Goal: Task Accomplishment & Management: Manage account settings

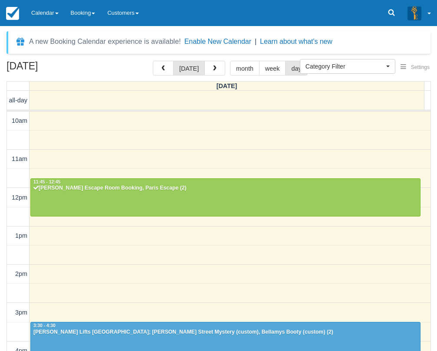
select select
click at [157, 329] on div "[PERSON_NAME] Lifts [GEOGRAPHIC_DATA]; [PERSON_NAME] Street Mystery (custom), B…" at bounding box center [225, 332] width 385 height 7
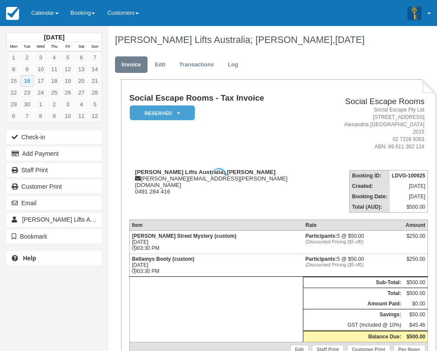
scroll to position [43, 0]
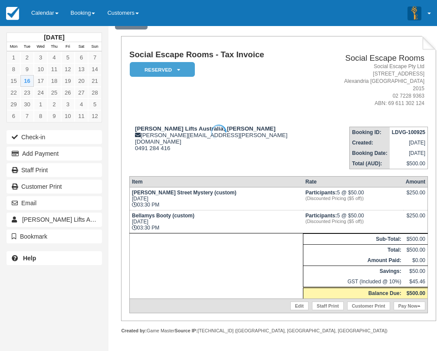
click at [221, 188] on td "Baker Street Mystery (custom) Tue Sept 16, 2025 03:30 PM" at bounding box center [216, 198] width 174 height 23
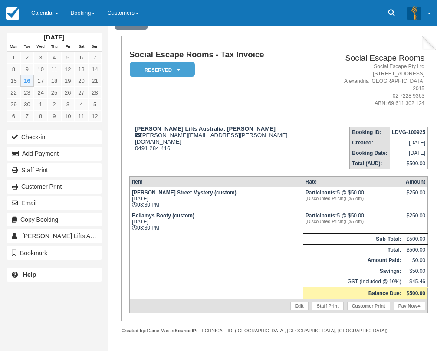
click at [226, 120] on td "Schindler Lifts Australia; Isabel Di Paolantonio isabel.di.paolantonio1@schindl…" at bounding box center [229, 144] width 200 height 49
click at [162, 125] on strong "Schindler Lifts Australia; Isabel Di Paolantonio" at bounding box center [205, 128] width 141 height 7
click at [76, 138] on button "Check-in" at bounding box center [54, 137] width 95 height 14
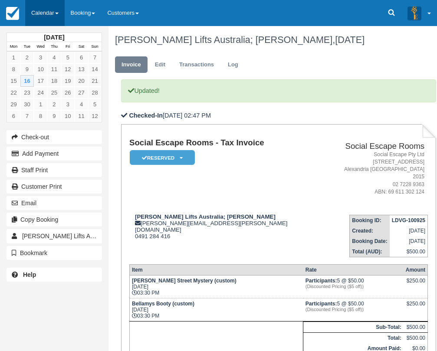
click at [56, 20] on link "Calendar" at bounding box center [44, 13] width 39 height 26
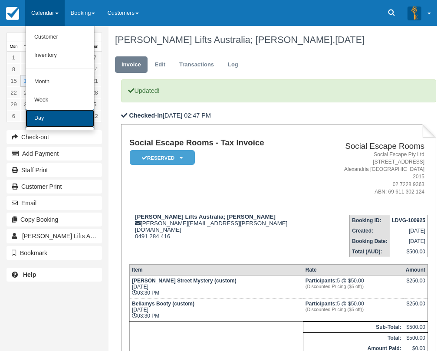
click at [65, 110] on link "Day" at bounding box center [60, 118] width 69 height 18
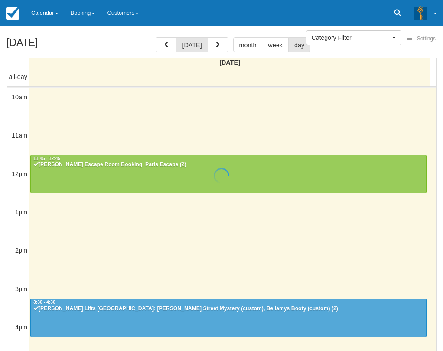
select select
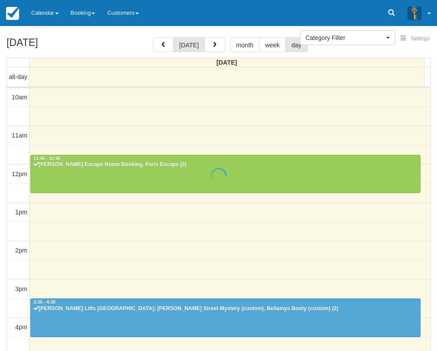
scroll to position [154, 0]
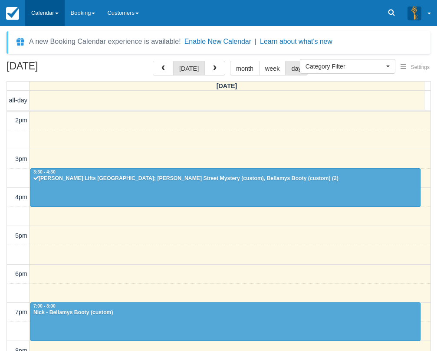
click at [49, 13] on link "Calendar" at bounding box center [44, 13] width 39 height 26
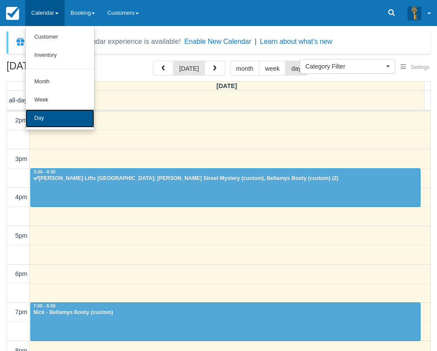
click at [65, 124] on link "Day" at bounding box center [60, 118] width 69 height 18
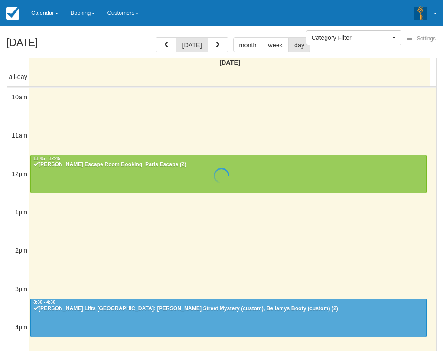
select select
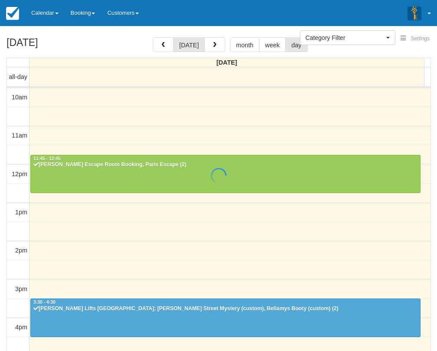
scroll to position [154, 0]
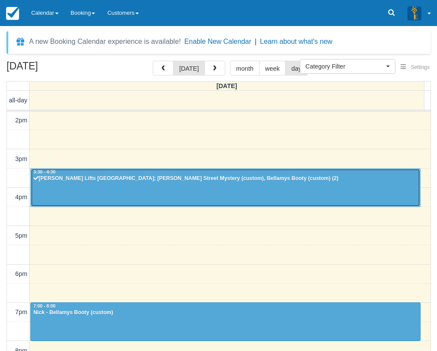
click at [251, 190] on div at bounding box center [225, 187] width 389 height 37
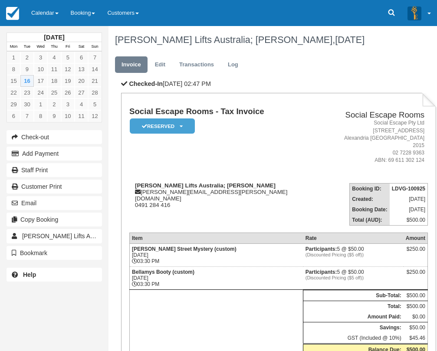
click at [245, 157] on td "Social Escape Rooms - Tax Invoice Reserved   Pending Deposit Paid Blocked for C…" at bounding box center [229, 141] width 200 height 69
click at [51, 7] on link "Calendar" at bounding box center [44, 13] width 39 height 26
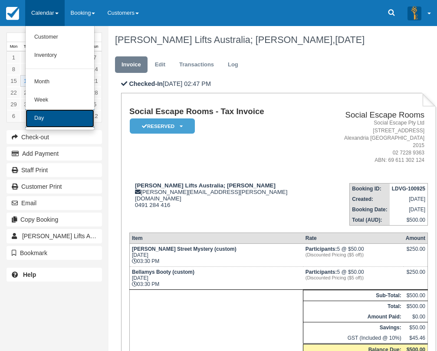
click at [60, 120] on link "Day" at bounding box center [60, 118] width 69 height 18
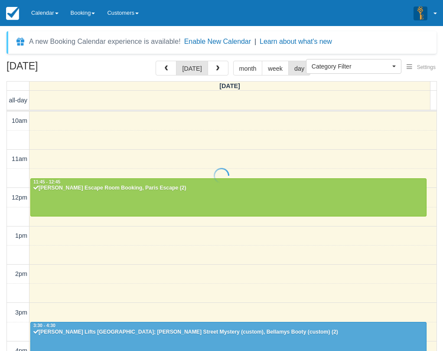
select select
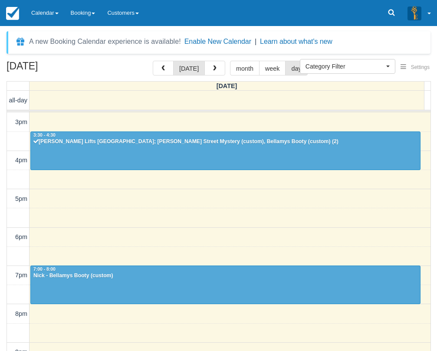
scroll to position [170, 0]
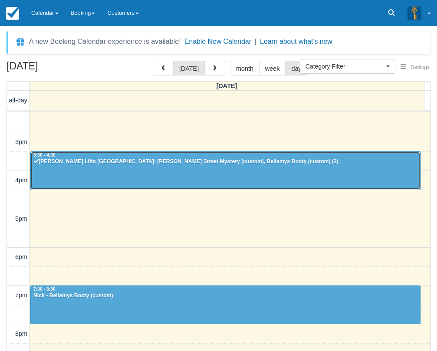
click at [246, 169] on div at bounding box center [225, 170] width 389 height 37
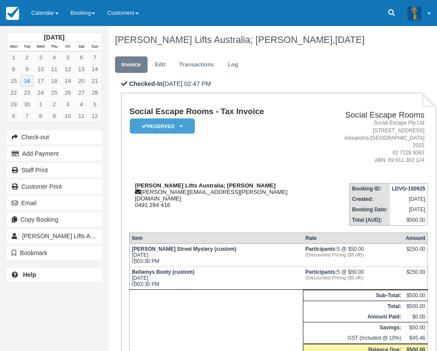
click at [267, 182] on div "Schindler Lifts Australia; Isabel Di Paolantonio isabel.di.paolantonio1@schindl…" at bounding box center [229, 195] width 200 height 26
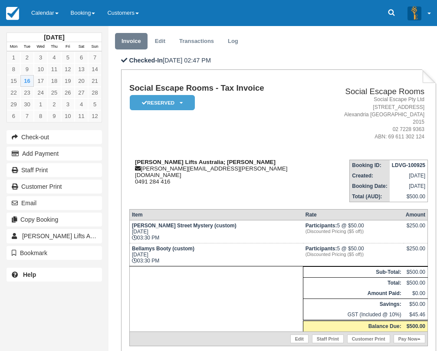
scroll to position [43, 0]
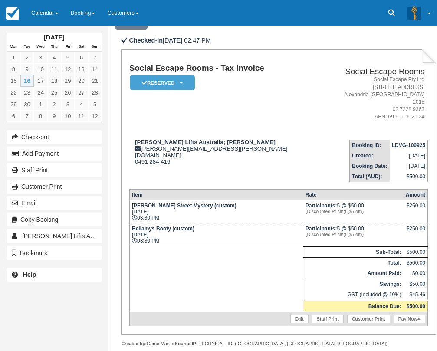
click at [244, 120] on td "Social Escape Rooms - Tax Invoice Reserved   Pending Deposit Paid Blocked for C…" at bounding box center [229, 98] width 200 height 69
click at [211, 120] on td "Social Escape Rooms - Tax Invoice Reserved   Pending Deposit Paid Blocked for C…" at bounding box center [229, 98] width 200 height 69
click at [41, 19] on link "Calendar" at bounding box center [44, 13] width 39 height 26
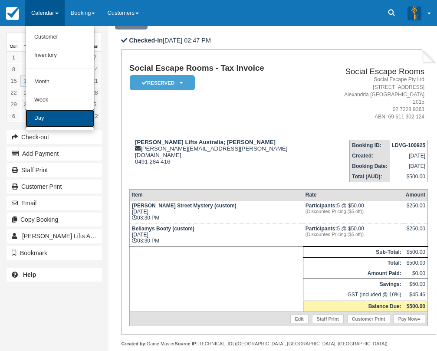
click at [66, 126] on link "Day" at bounding box center [60, 118] width 69 height 18
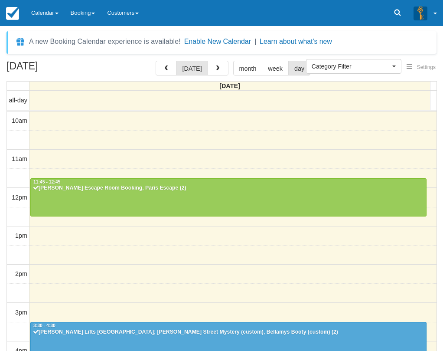
select select
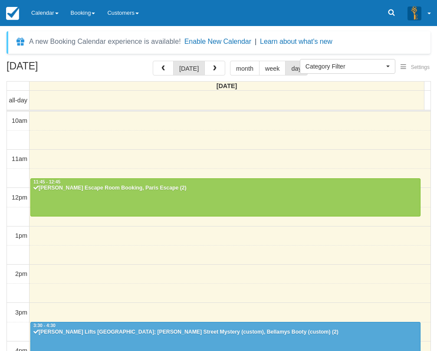
scroll to position [192, 0]
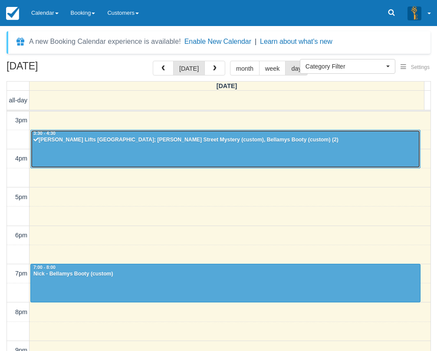
click at [105, 150] on div at bounding box center [225, 148] width 389 height 37
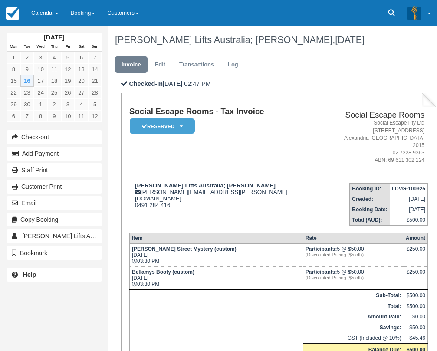
click at [329, 206] on td "Booking ID: LDVG-100925 Created: [DATE] Booking Date: [DATE] Total (AUD): $500.…" at bounding box center [378, 200] width 99 height 49
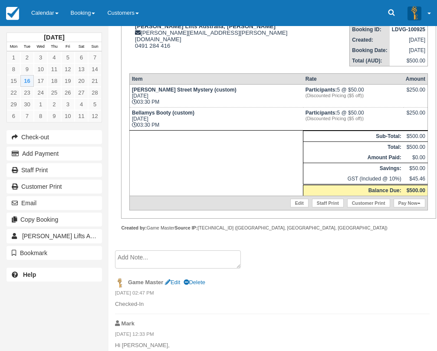
scroll to position [174, 0]
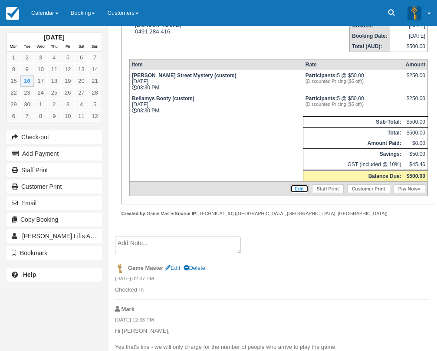
click at [299, 184] on link "Edit" at bounding box center [299, 188] width 18 height 9
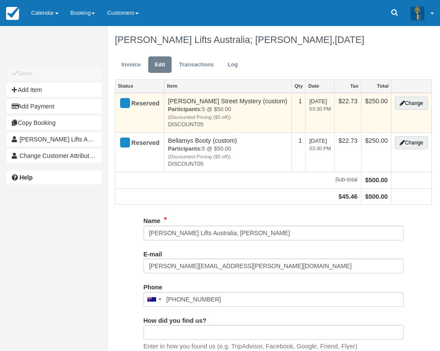
type input "0491 284 416"
click at [410, 107] on button "Change" at bounding box center [411, 103] width 33 height 13
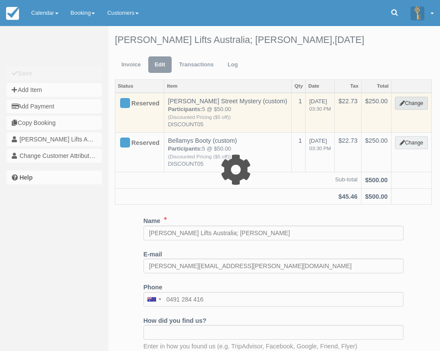
select select "2"
type input "250.00"
type input "DISCOUNT05"
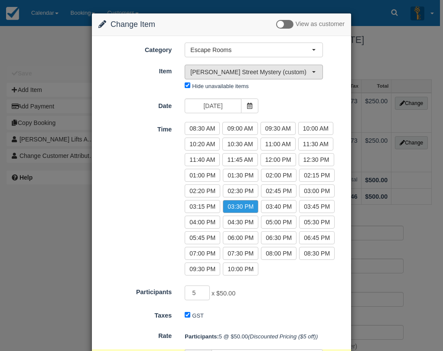
click at [292, 75] on span "[PERSON_NAME] Street Mystery (custom)" at bounding box center [250, 72] width 121 height 9
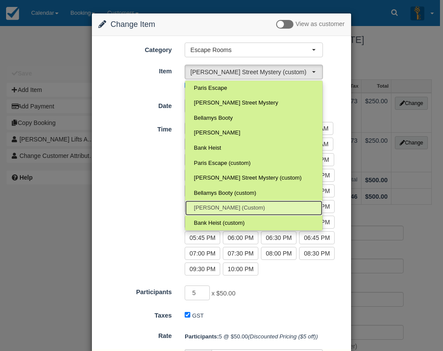
click at [253, 210] on link "Ransom (Custom)" at bounding box center [254, 207] width 138 height 15
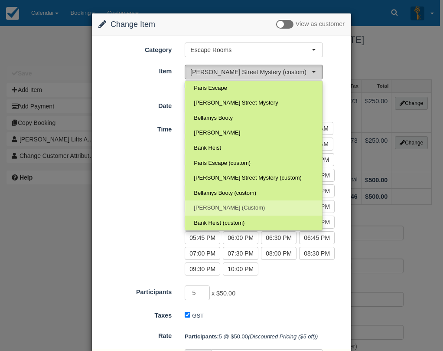
select select "17"
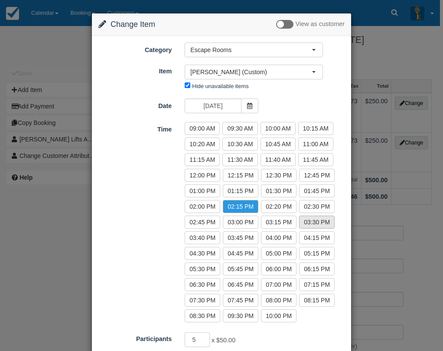
click at [324, 222] on label "03:30 PM" at bounding box center [317, 222] width 36 height 13
radio input "true"
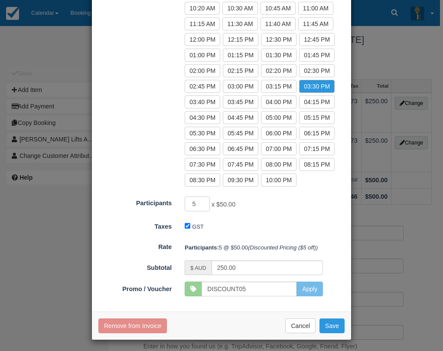
scroll to position [138, 0]
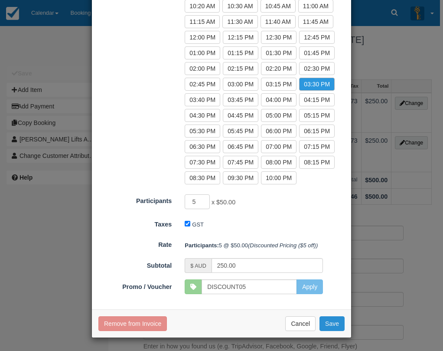
click at [328, 321] on button "Save" at bounding box center [332, 323] width 25 height 15
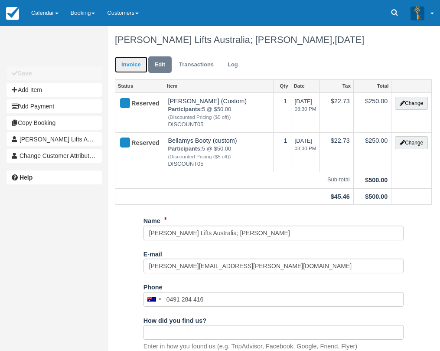
click at [128, 68] on link "Invoice" at bounding box center [131, 64] width 33 height 17
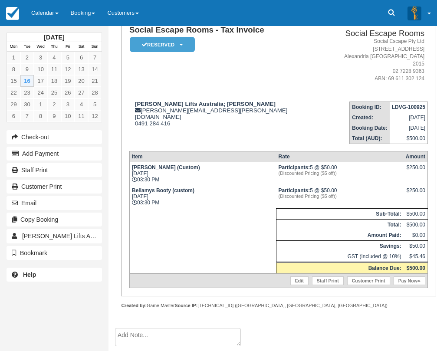
scroll to position [87, 0]
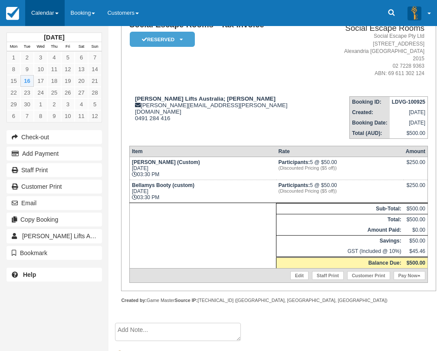
click at [46, 20] on link "Calendar" at bounding box center [44, 13] width 39 height 26
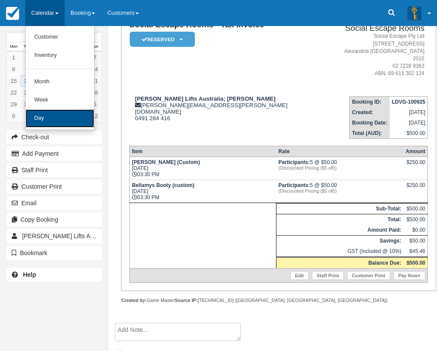
click at [47, 119] on link "Day" at bounding box center [60, 118] width 69 height 18
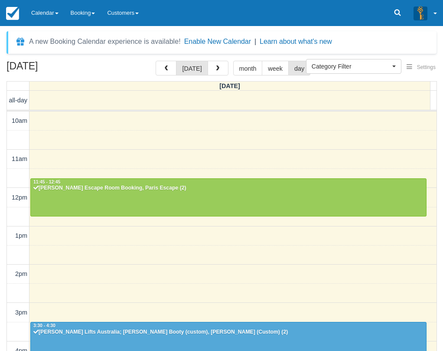
select select
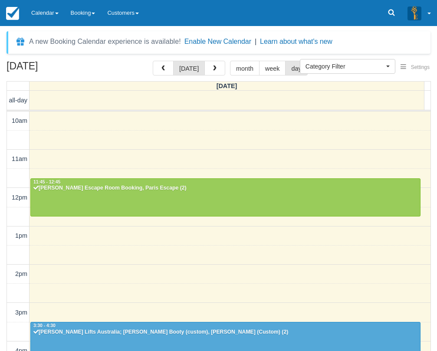
scroll to position [192, 0]
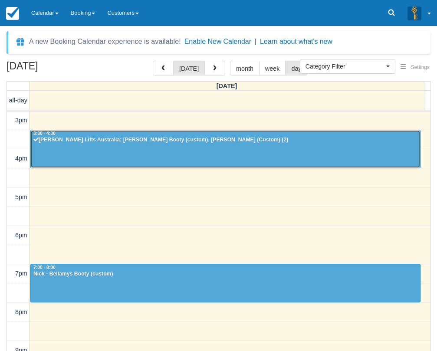
click at [127, 150] on div at bounding box center [225, 148] width 389 height 37
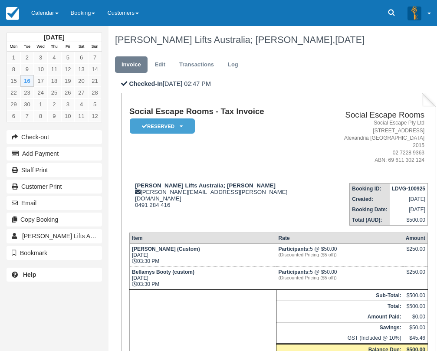
click at [436, 161] on div "Checked-In [DATE] 02:47 PM Social Escape Rooms - Tax Invoice Reserved   Pending…" at bounding box center [272, 244] width 328 height 330
